Goal: Information Seeking & Learning: Learn about a topic

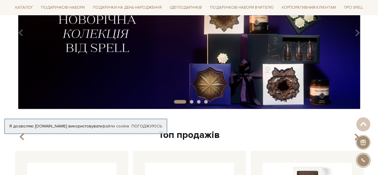
scroll to position [149, 0]
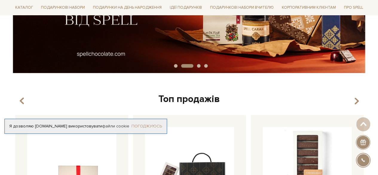
click at [139, 125] on link "Погоджуюсь" at bounding box center [146, 125] width 30 height 5
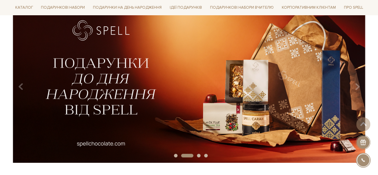
scroll to position [0, 0]
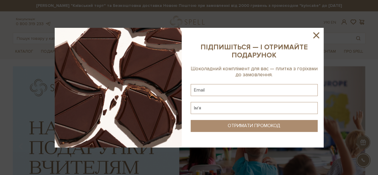
click at [315, 34] on icon at bounding box center [316, 35] width 10 height 10
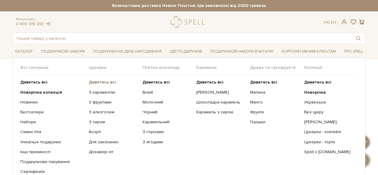
click at [109, 82] on b "Дивитись всі" at bounding box center [102, 81] width 27 height 5
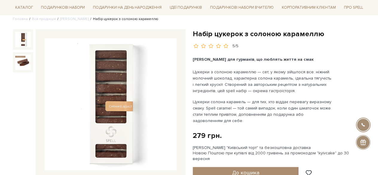
scroll to position [30, 0]
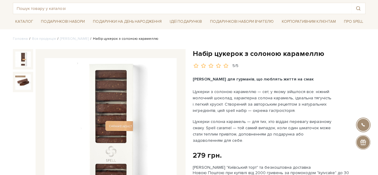
click at [135, 117] on img at bounding box center [110, 124] width 132 height 132
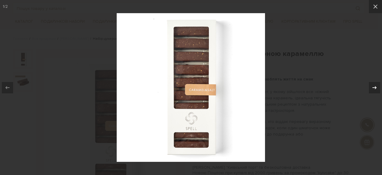
click at [377, 82] on div at bounding box center [374, 87] width 11 height 11
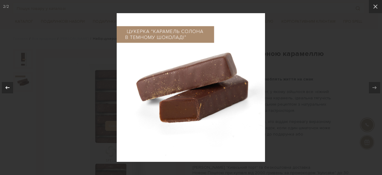
click at [6, 89] on icon at bounding box center [7, 87] width 7 height 7
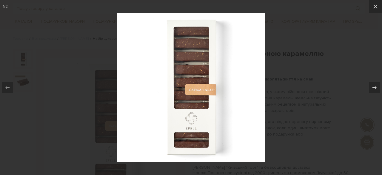
click at [288, 84] on div at bounding box center [191, 87] width 382 height 175
